Goal: Check status: Check status

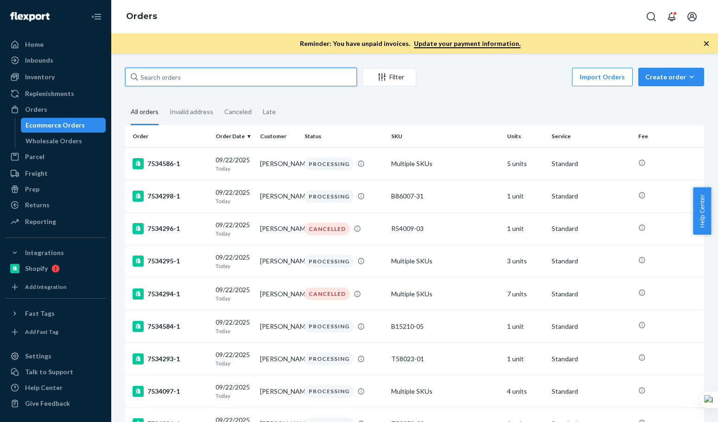
click at [186, 80] on input "text" at bounding box center [241, 77] width 232 height 19
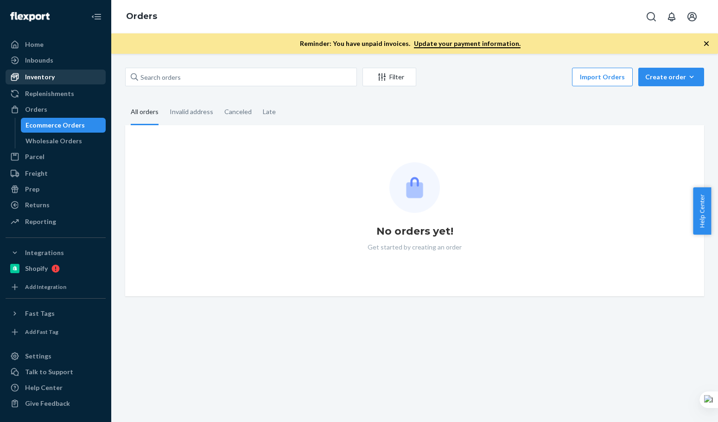
click at [35, 75] on div "Inventory" at bounding box center [40, 76] width 30 height 9
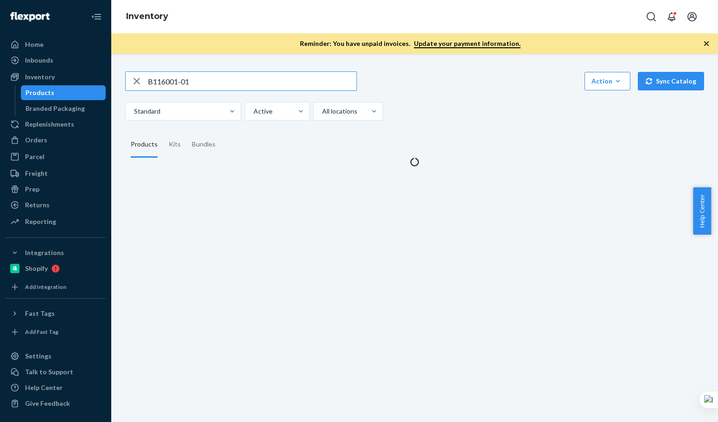
type input "B116001-01"
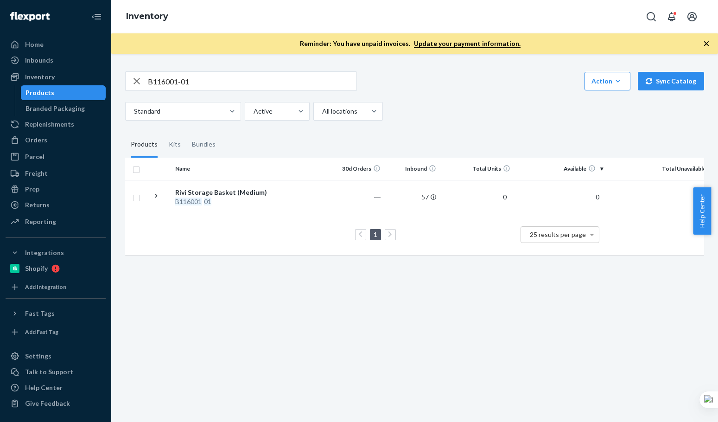
click at [510, 120] on div "Standard Active All locations" at bounding box center [411, 111] width 572 height 19
